Goal: Task Accomplishment & Management: Manage account settings

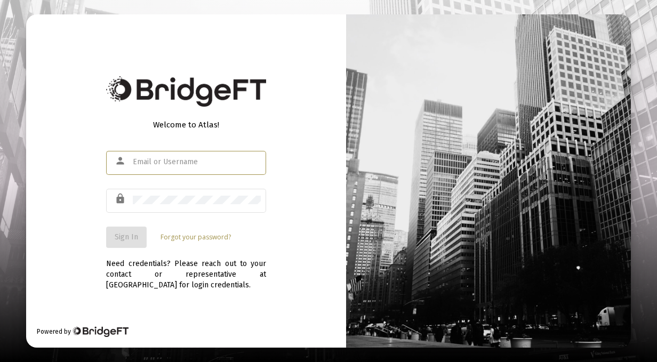
click at [140, 165] on input "text" at bounding box center [197, 162] width 128 height 9
click at [148, 162] on input "text" at bounding box center [197, 162] width 128 height 9
click at [149, 161] on input "admin" at bounding box center [197, 162] width 128 height 9
drag, startPoint x: 164, startPoint y: 163, endPoint x: 156, endPoint y: 168, distance: 9.2
click at [160, 165] on input "admin" at bounding box center [197, 162] width 128 height 9
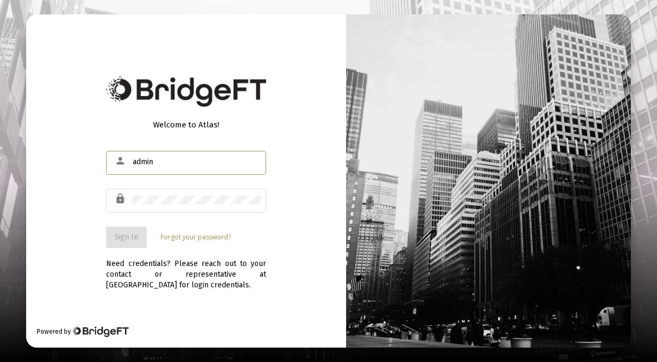
type input "admin"
click at [149, 161] on input "text" at bounding box center [197, 162] width 128 height 9
type input "admin"
